Goal: Information Seeking & Learning: Learn about a topic

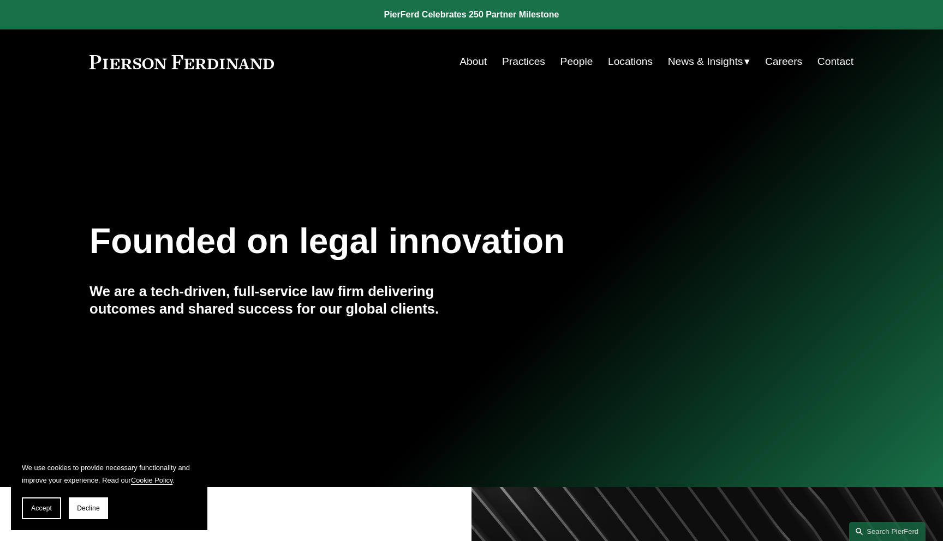
click at [568, 56] on link "People" at bounding box center [576, 61] width 33 height 21
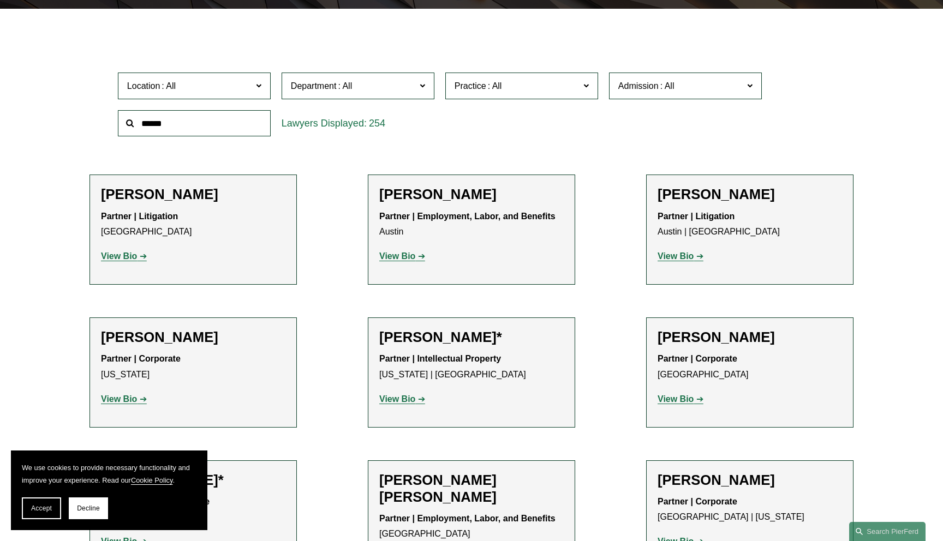
scroll to position [307, 0]
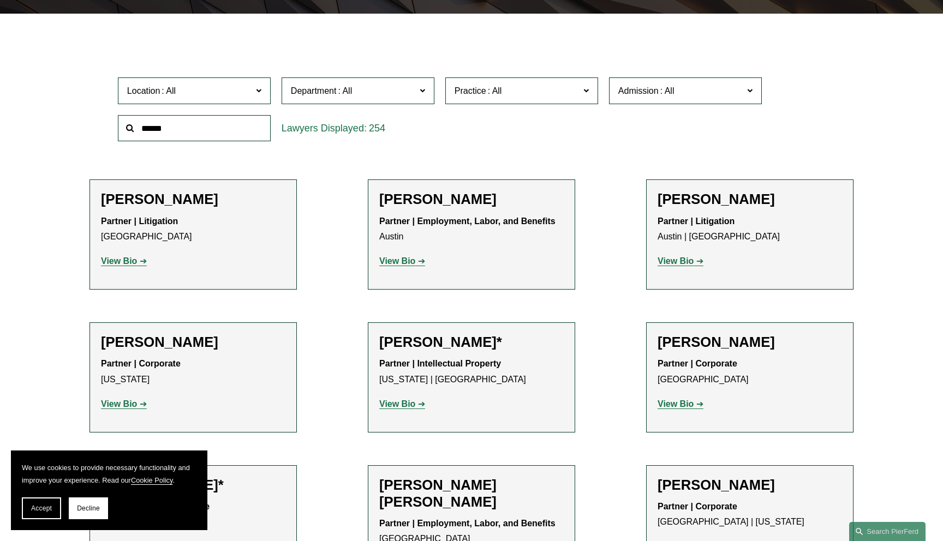
click at [381, 83] on span "Department" at bounding box center [353, 90] width 125 height 15
click at [397, 85] on span "Department" at bounding box center [353, 90] width 125 height 15
click at [597, 101] on label "Practice" at bounding box center [521, 90] width 153 height 27
click at [618, 95] on span "Admission" at bounding box center [638, 90] width 40 height 9
click at [619, 94] on span "Admission" at bounding box center [638, 90] width 40 height 9
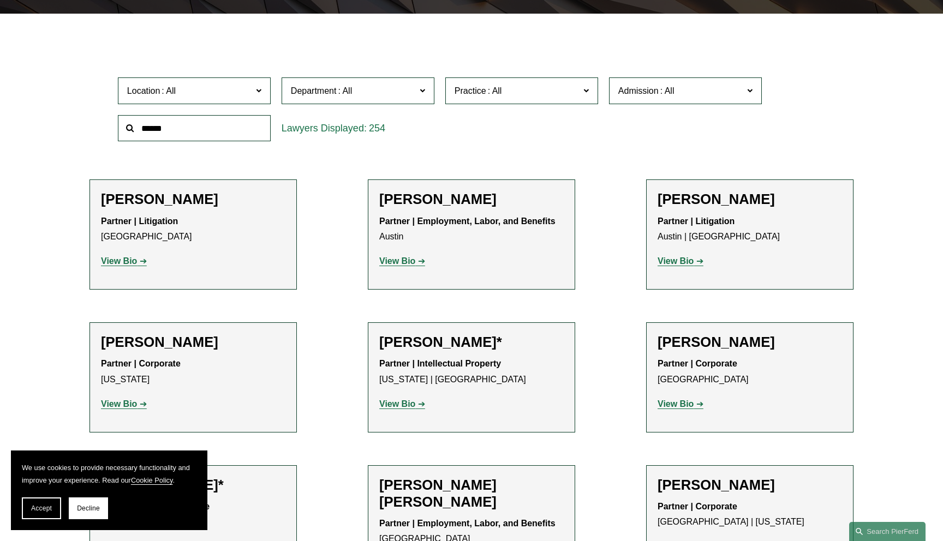
scroll to position [269, 0]
click at [402, 86] on span "Department" at bounding box center [353, 90] width 125 height 15
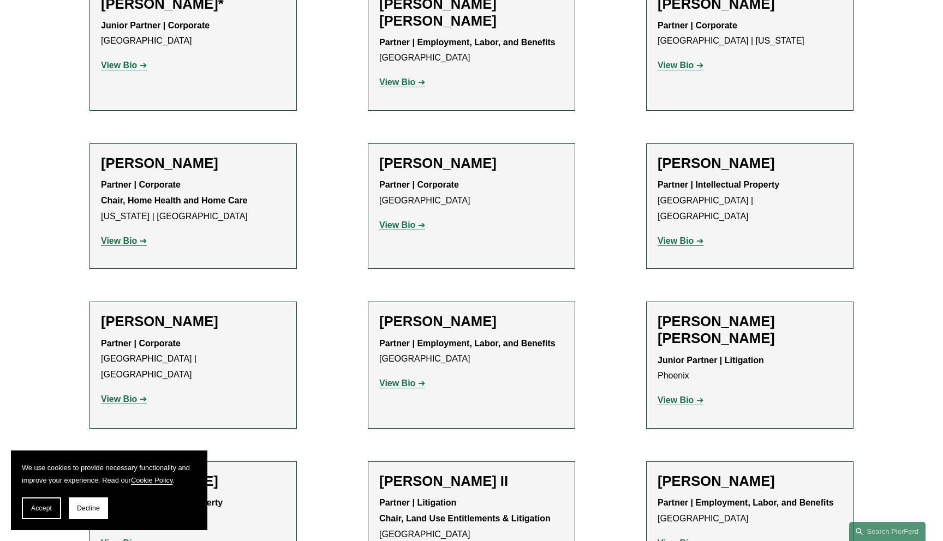
scroll to position [974, 0]
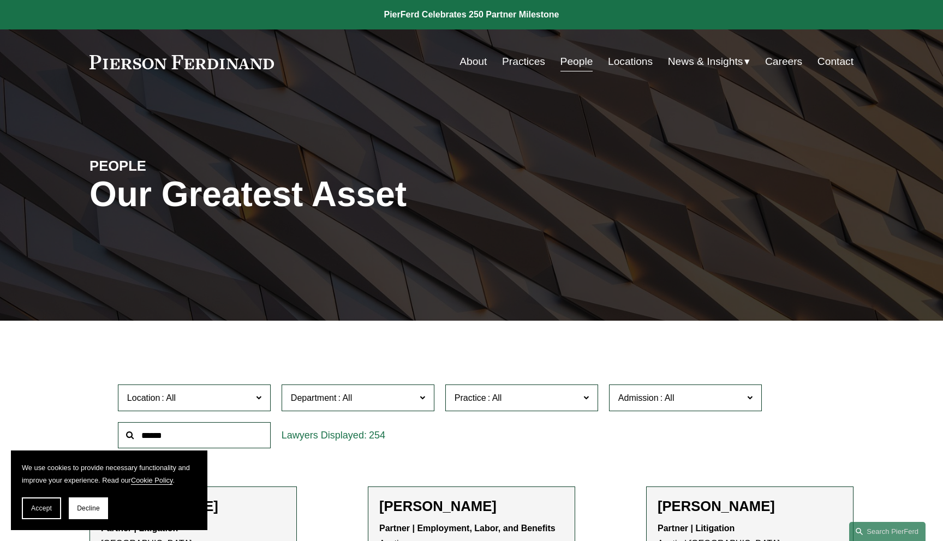
click at [502, 59] on link "Practices" at bounding box center [523, 61] width 43 height 21
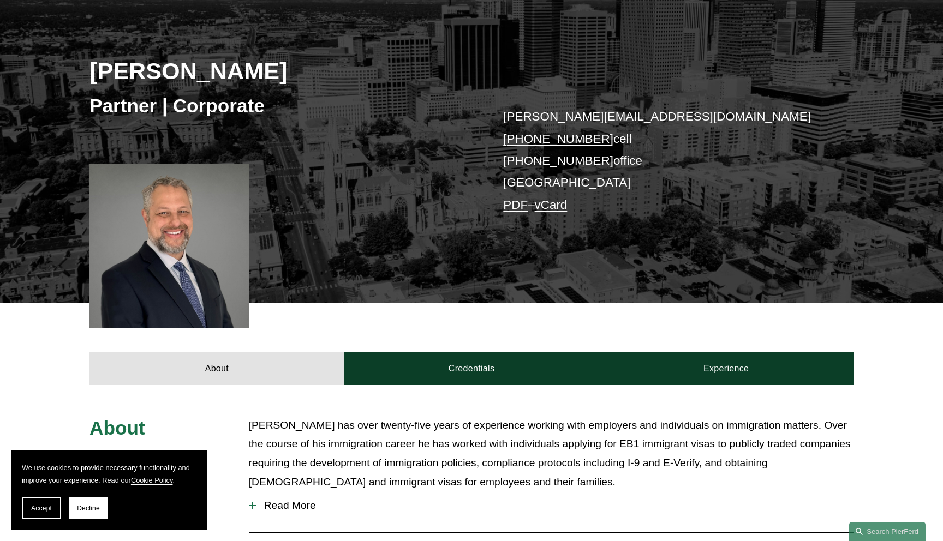
scroll to position [132, 0]
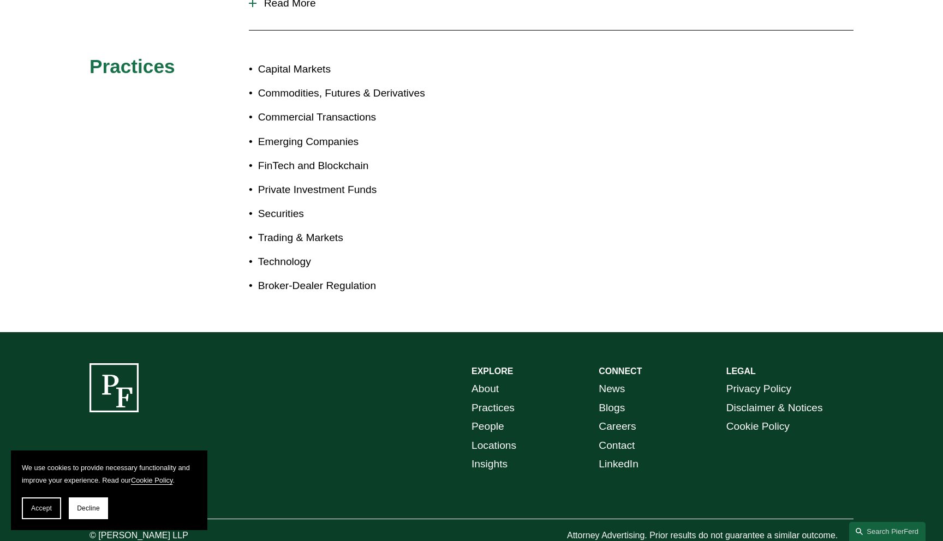
scroll to position [658, 0]
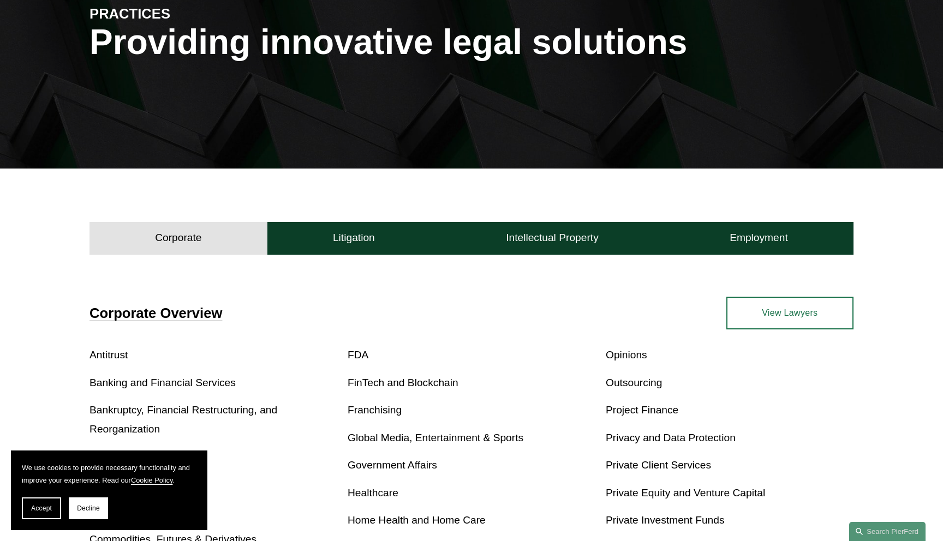
scroll to position [311, 0]
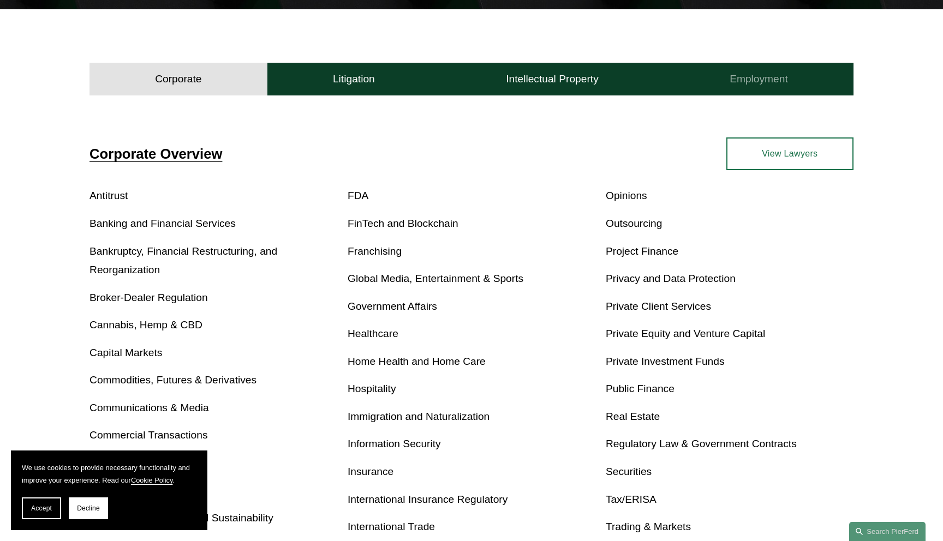
click at [746, 65] on button "Employment" at bounding box center [758, 79] width 189 height 33
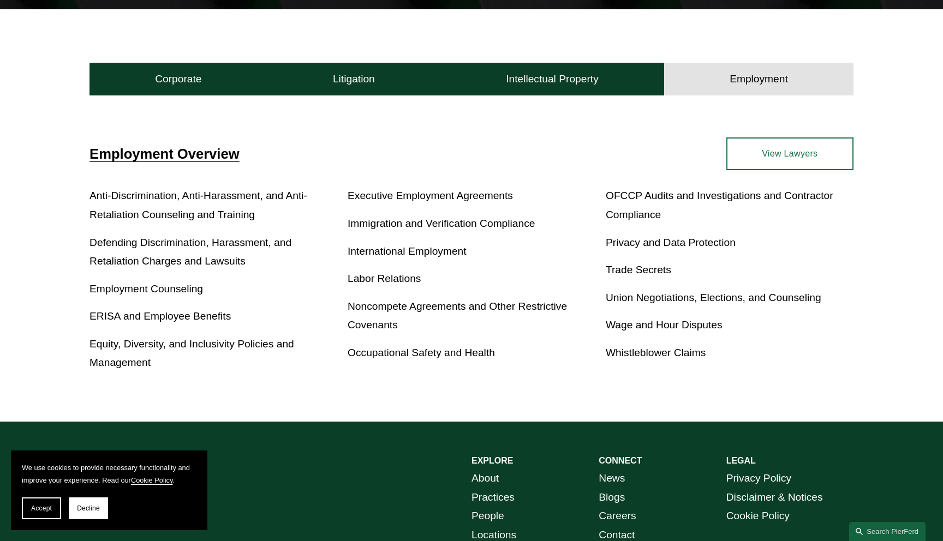
click at [496, 230] on p "Immigration and Verification Compliance" at bounding box center [471, 223] width 248 height 19
click at [499, 228] on link "Immigration and Verification Compliance" at bounding box center [440, 223] width 187 height 11
